Goal: Use online tool/utility: Utilize a website feature to perform a specific function

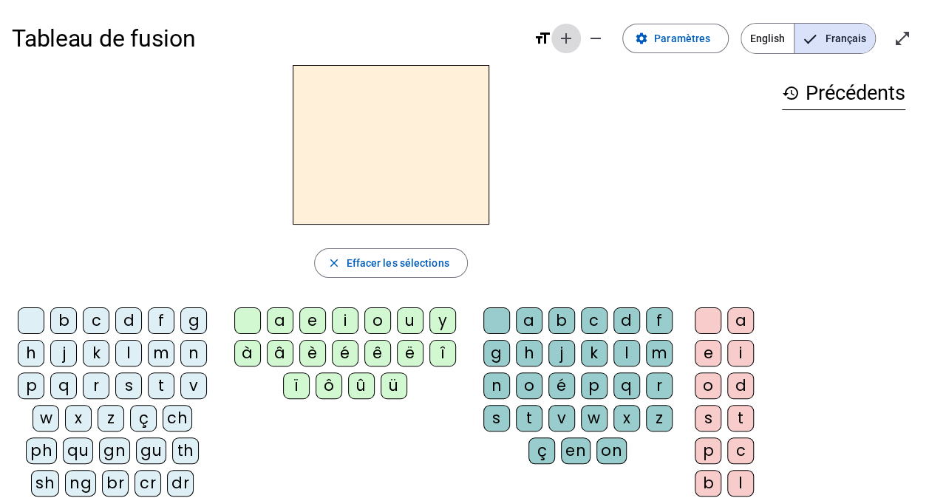
click at [575, 43] on mat-icon "add" at bounding box center [566, 39] width 18 height 18
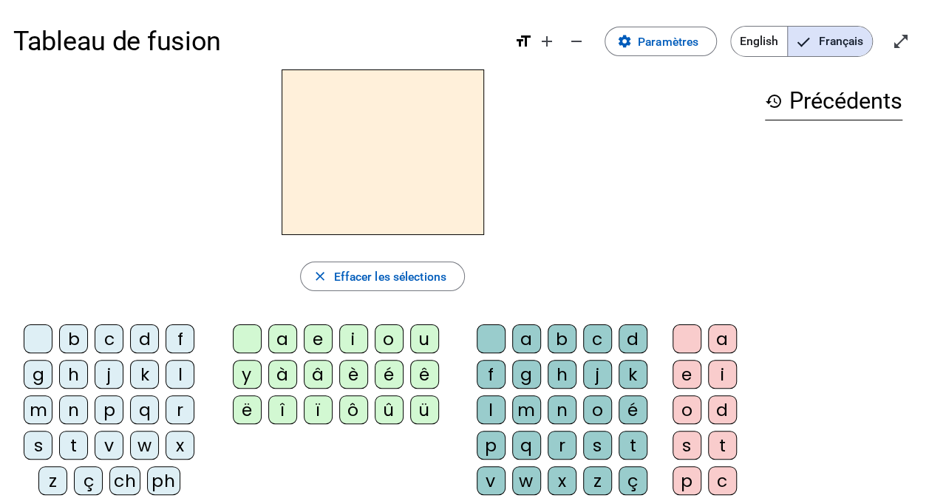
click at [520, 37] on mat-icon "format_size" at bounding box center [524, 42] width 18 height 18
click at [542, 44] on mat-icon "add" at bounding box center [547, 42] width 18 height 18
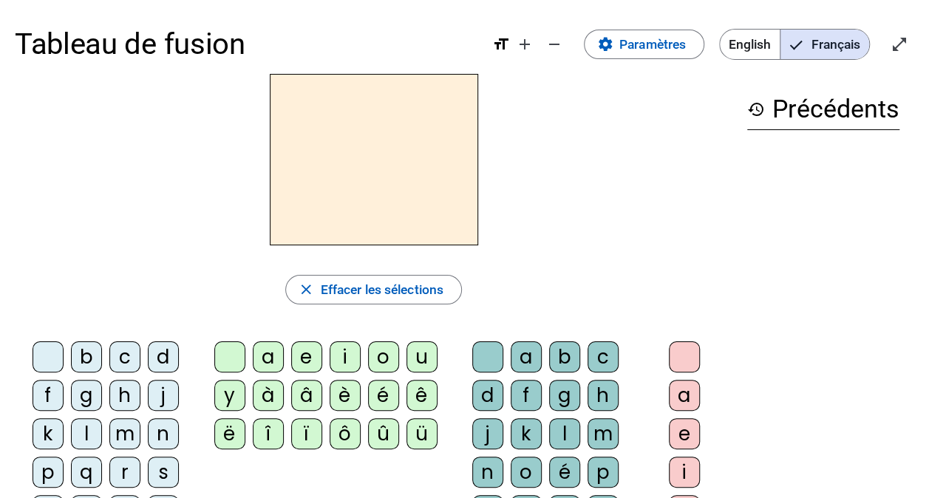
click at [305, 394] on div "â" at bounding box center [306, 395] width 31 height 31
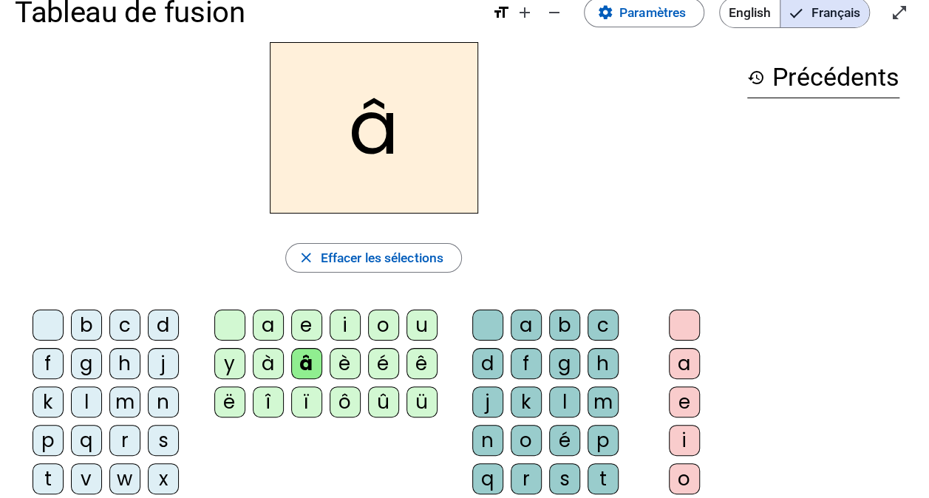
scroll to position [44, 0]
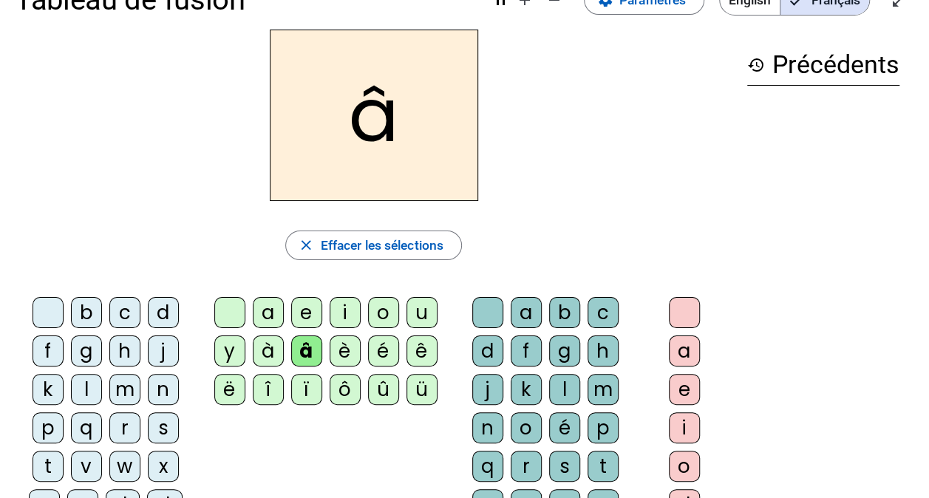
click at [483, 426] on div "n" at bounding box center [487, 428] width 31 height 31
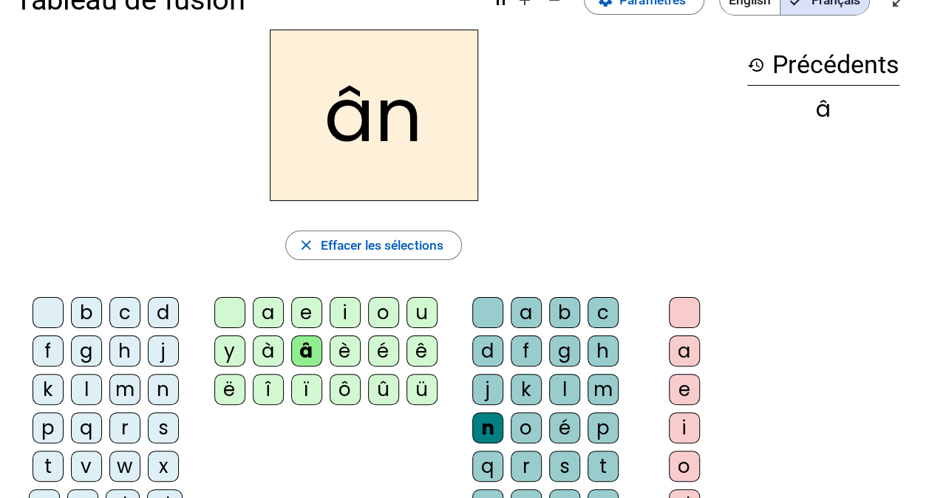
click at [684, 391] on div "e" at bounding box center [684, 389] width 31 height 31
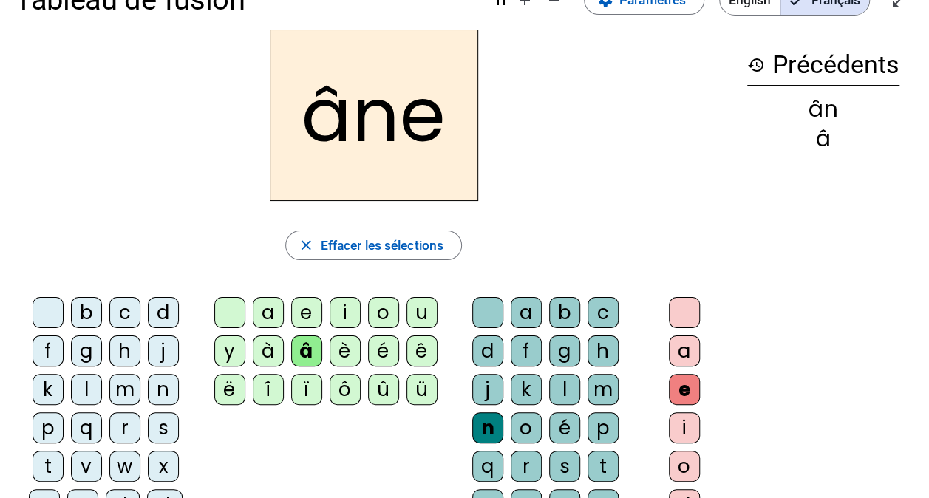
click at [303, 345] on div "â" at bounding box center [306, 351] width 31 height 31
click at [600, 387] on div "m" at bounding box center [603, 389] width 31 height 31
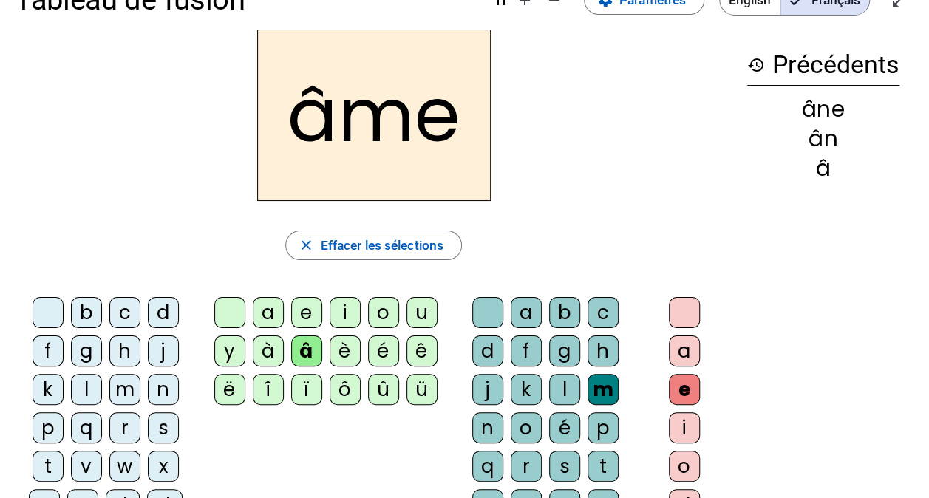
click at [562, 350] on div "g" at bounding box center [564, 351] width 31 height 31
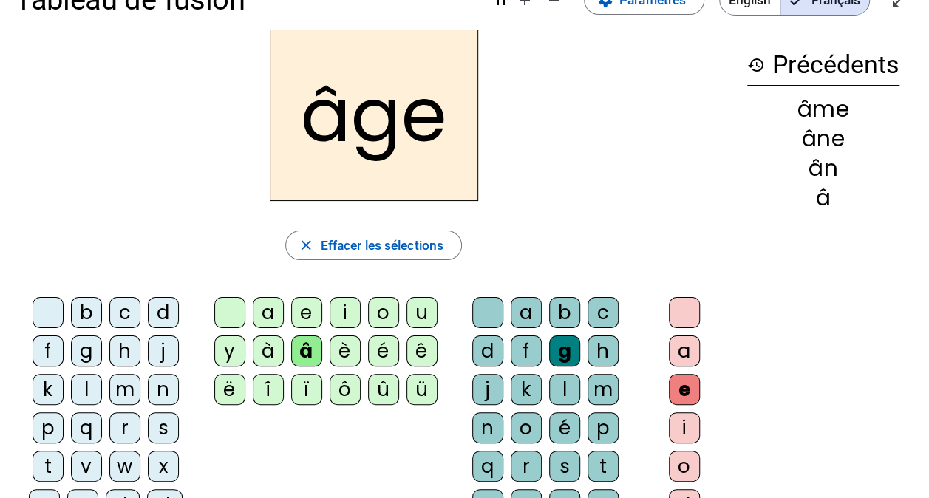
click at [44, 425] on div "p" at bounding box center [48, 428] width 31 height 31
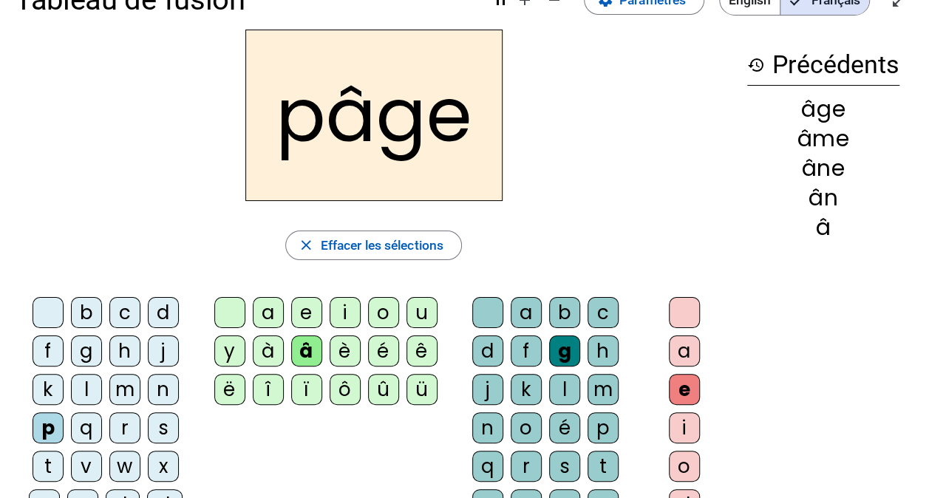
click at [270, 303] on div "a" at bounding box center [268, 312] width 31 height 31
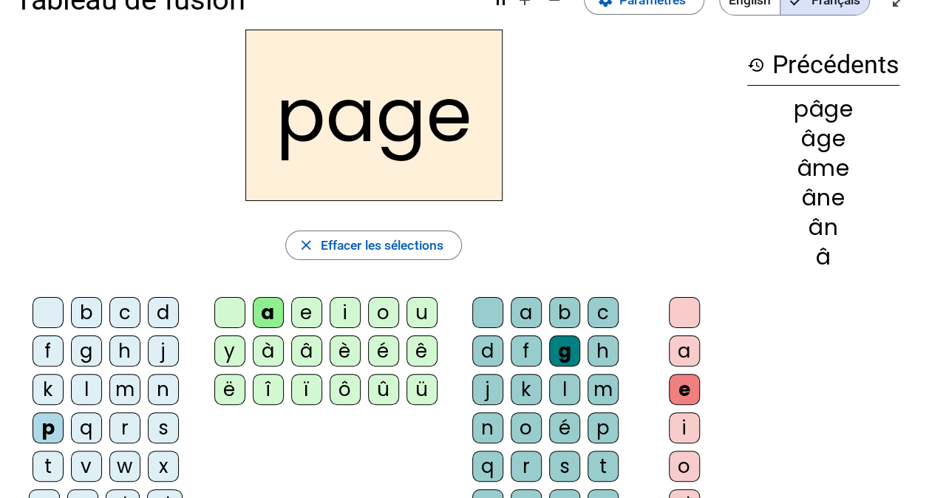
click at [159, 423] on div "s" at bounding box center [163, 428] width 31 height 31
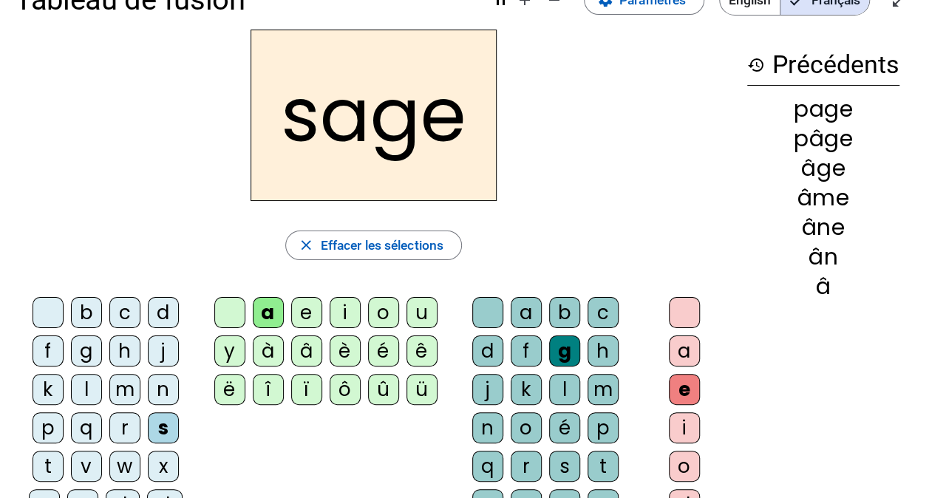
click at [157, 392] on div "n" at bounding box center [163, 389] width 31 height 31
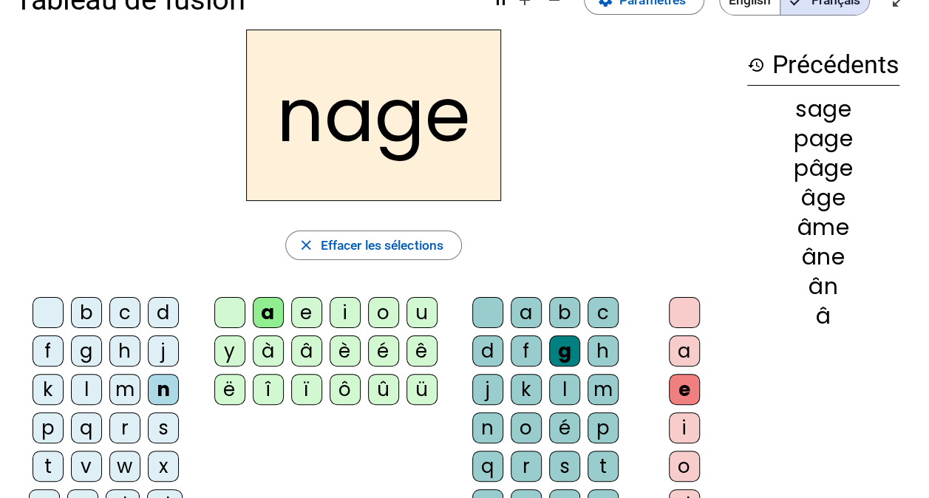
click at [126, 392] on div "m" at bounding box center [124, 389] width 31 height 31
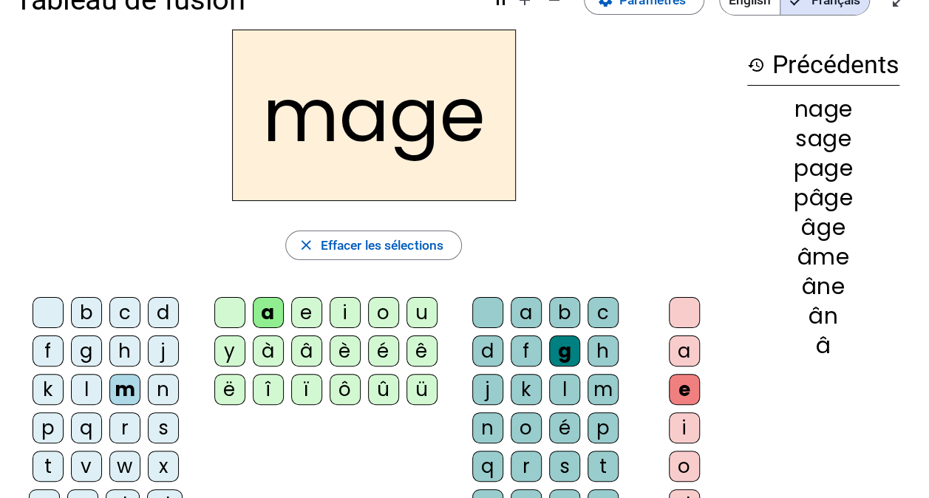
click at [418, 312] on div "u" at bounding box center [422, 312] width 31 height 31
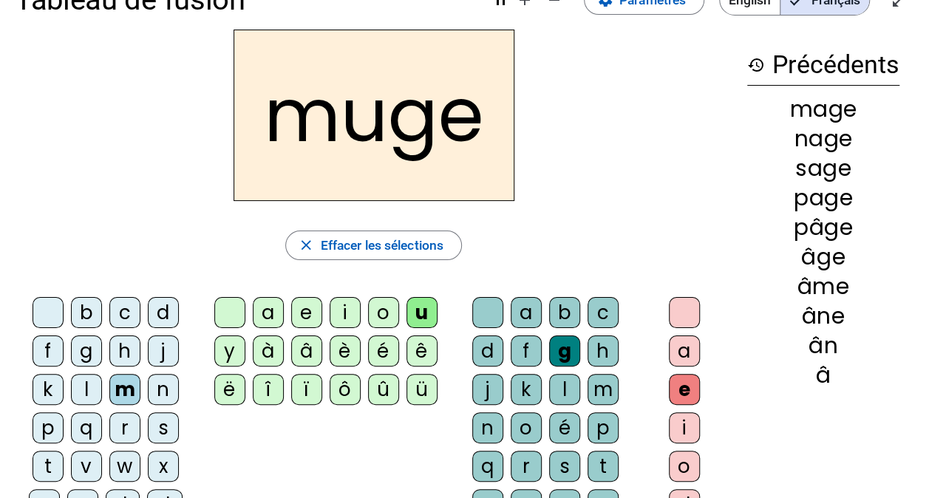
click at [82, 385] on div "l" at bounding box center [86, 389] width 31 height 31
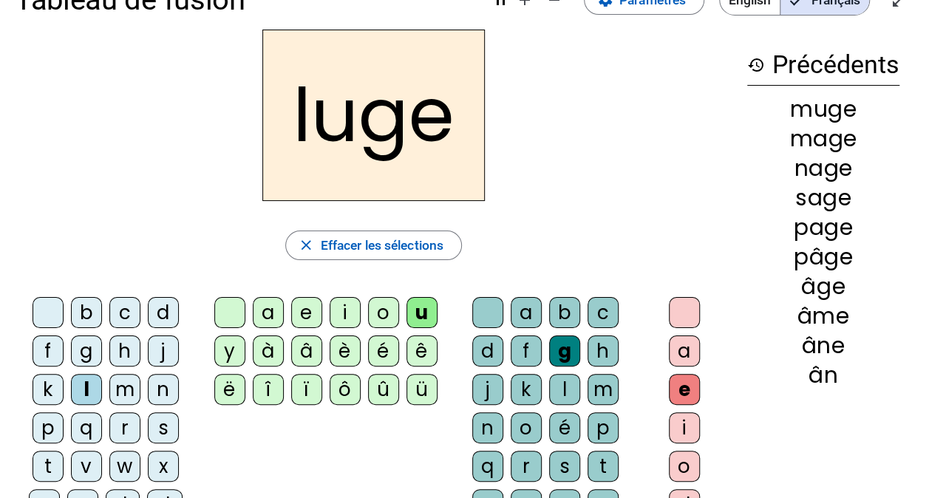
click at [384, 311] on div "o" at bounding box center [383, 312] width 31 height 31
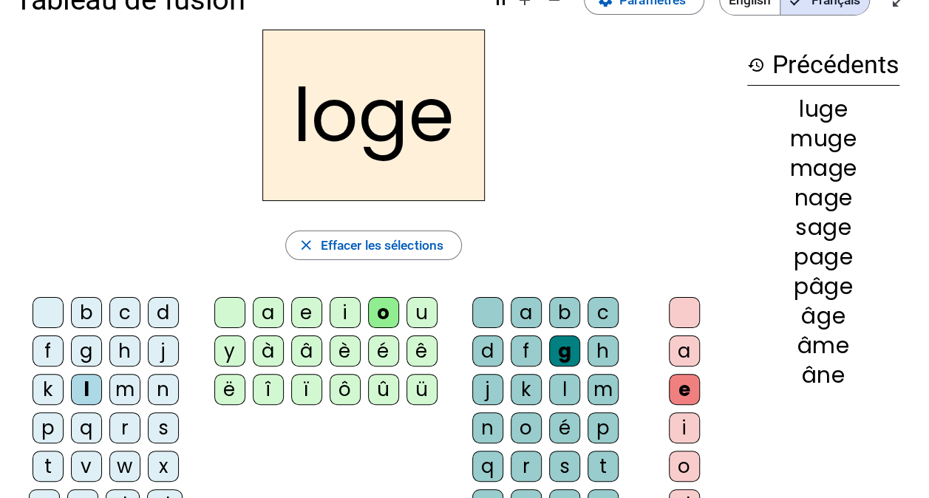
click at [322, 247] on span "Effacer les sélections" at bounding box center [381, 245] width 123 height 22
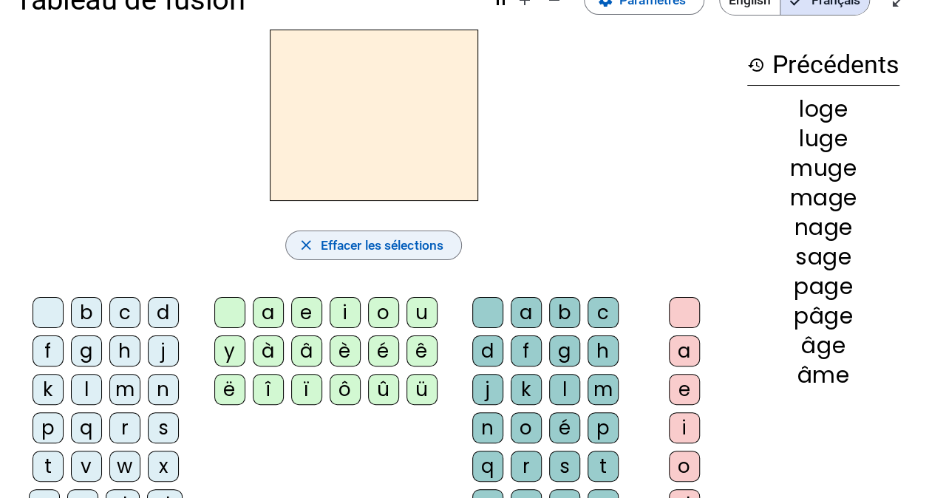
click at [756, 63] on mat-icon "history" at bounding box center [756, 65] width 18 height 18
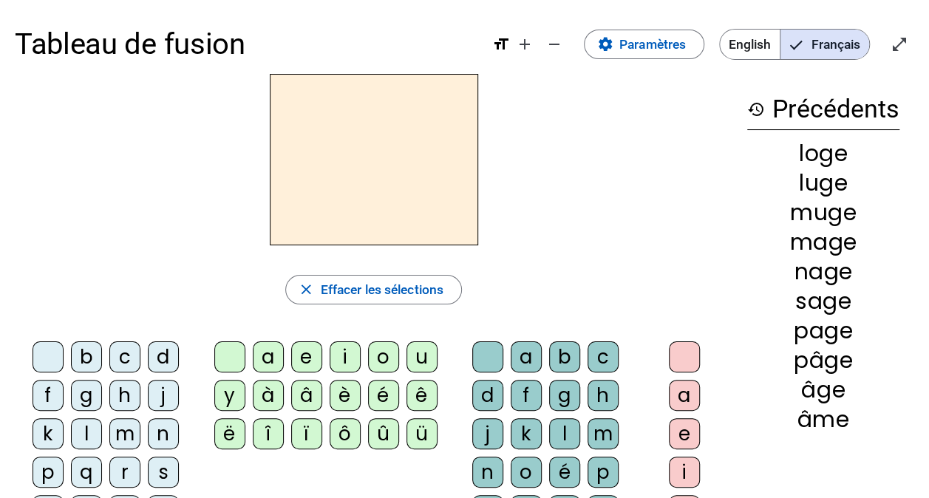
scroll to position [0, 0]
